Goal: Navigation & Orientation: Find specific page/section

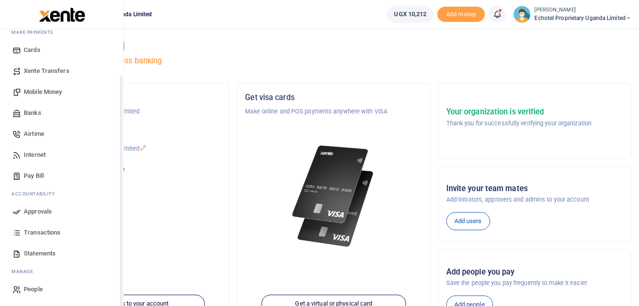
scroll to position [55, 0]
click at [18, 209] on icon at bounding box center [16, 210] width 9 height 9
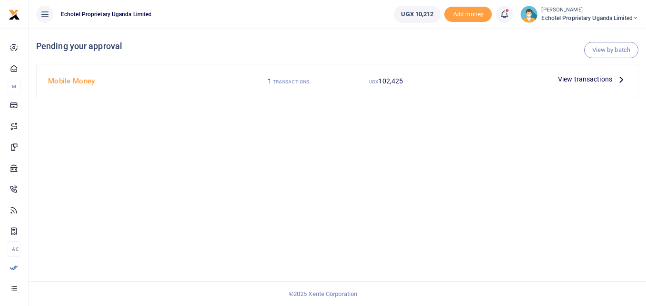
click at [625, 78] on icon at bounding box center [621, 79] width 10 height 10
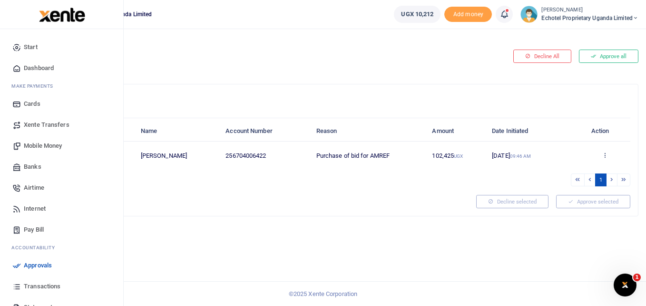
click at [37, 71] on span "Dashboard" at bounding box center [39, 68] width 30 height 10
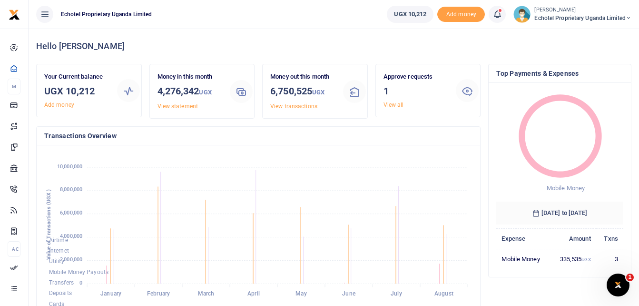
click at [627, 16] on icon at bounding box center [629, 18] width 6 height 7
click at [600, 33] on link "My profile" at bounding box center [595, 34] width 75 height 13
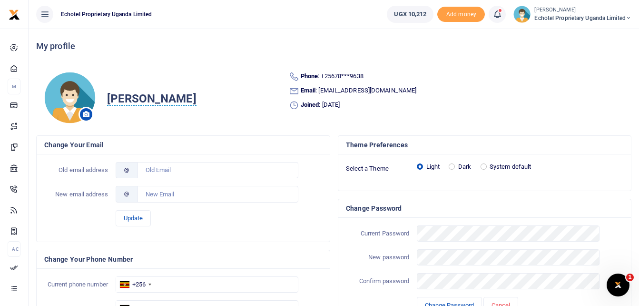
click at [47, 13] on icon at bounding box center [45, 14] width 10 height 10
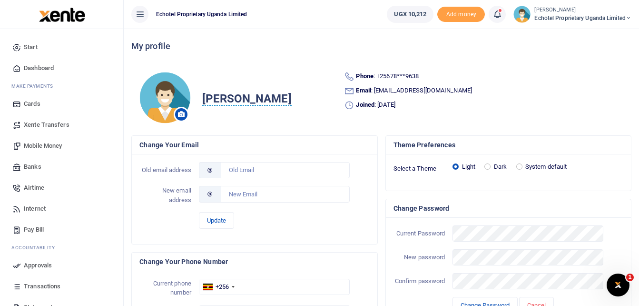
click at [629, 12] on small "[PERSON_NAME]" at bounding box center [583, 10] width 97 height 8
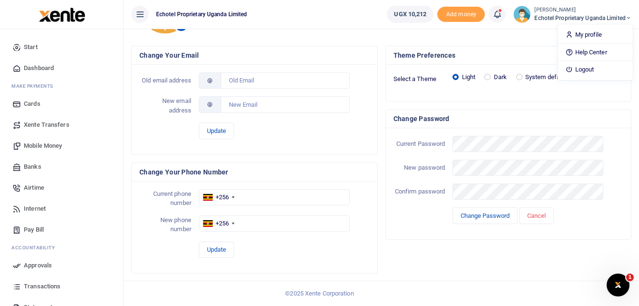
click at [14, 104] on icon at bounding box center [16, 103] width 9 height 9
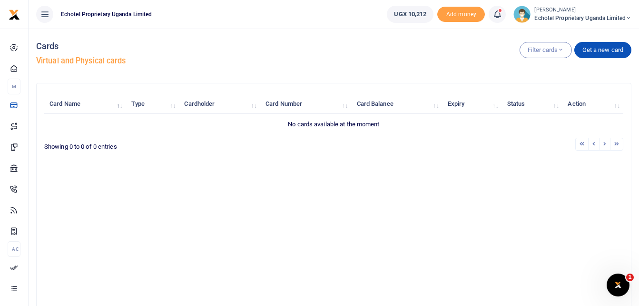
click at [628, 15] on icon at bounding box center [629, 18] width 6 height 7
click at [497, 14] on icon at bounding box center [498, 14] width 10 height 10
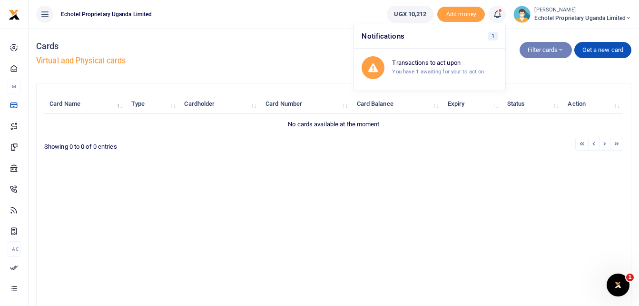
click at [556, 47] on button "Filter cards" at bounding box center [546, 50] width 52 height 16
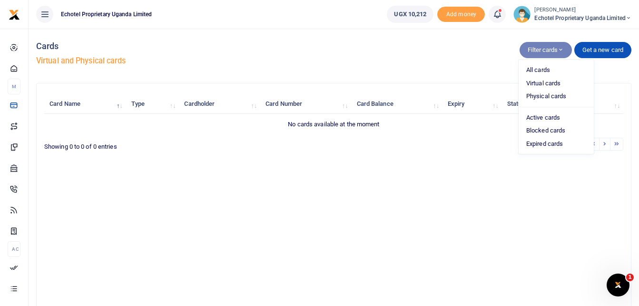
click at [257, 58] on h5 "Virtual and Physical cards" at bounding box center [334, 61] width 596 height 10
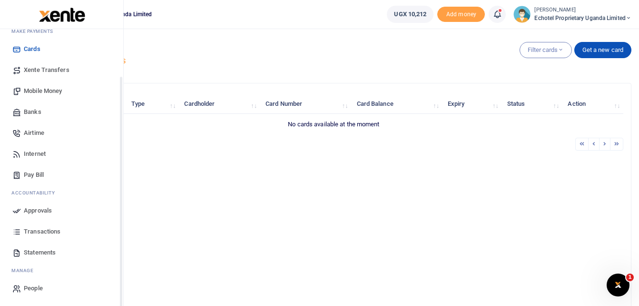
scroll to position [55, 0]
click at [32, 252] on span "Statements" at bounding box center [40, 253] width 32 height 10
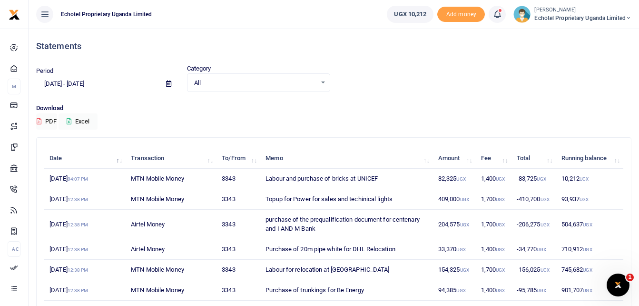
click at [321, 81] on div "All Select an option..." at bounding box center [259, 83] width 142 height 10
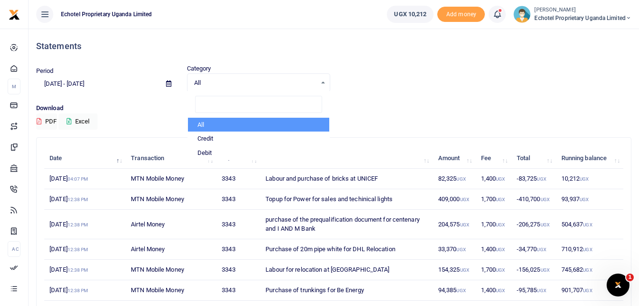
click at [321, 81] on div "All Select an option..." at bounding box center [259, 83] width 142 height 10
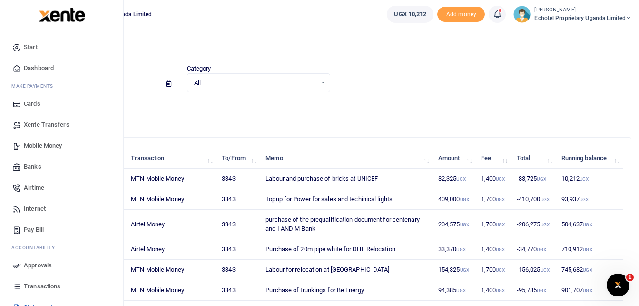
click at [17, 44] on icon at bounding box center [16, 47] width 9 height 9
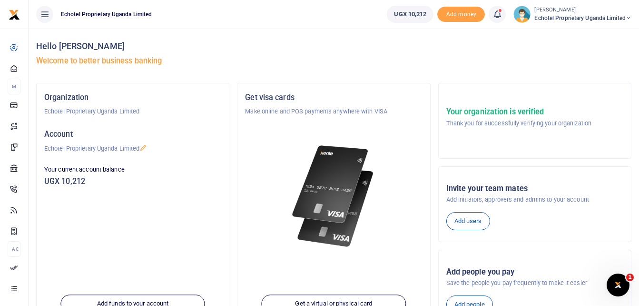
click at [147, 149] on icon at bounding box center [143, 148] width 8 height 8
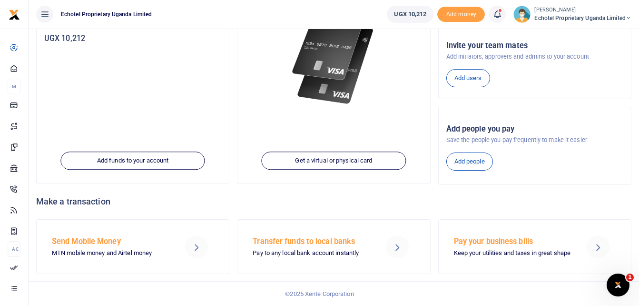
scroll to position [143, 0]
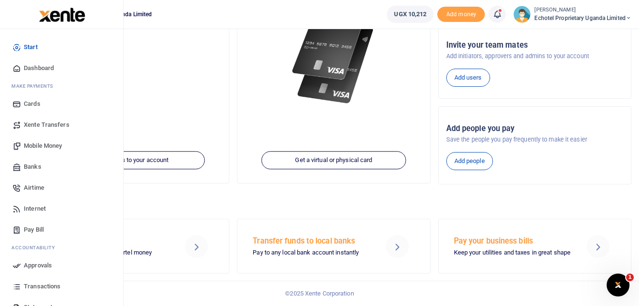
click at [16, 67] on icon at bounding box center [16, 68] width 9 height 9
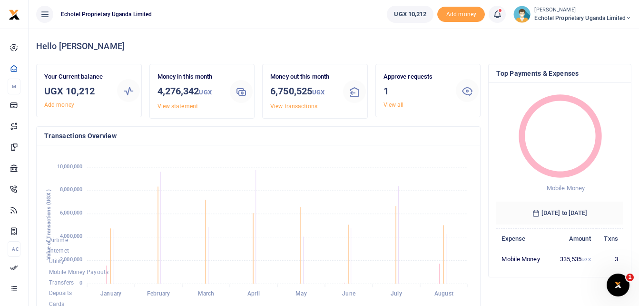
click at [628, 17] on icon at bounding box center [629, 18] width 6 height 7
click at [46, 16] on icon at bounding box center [45, 14] width 10 height 10
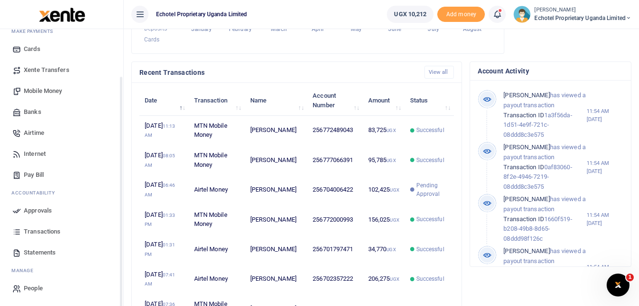
scroll to position [373, 0]
